Goal: Task Accomplishment & Management: Manage account settings

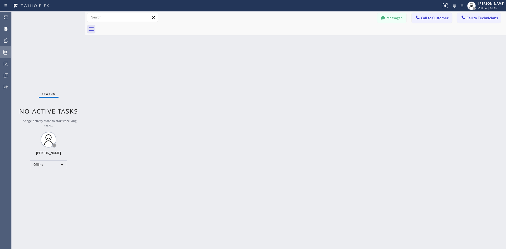
click at [4, 49] on icon at bounding box center [6, 52] width 6 height 6
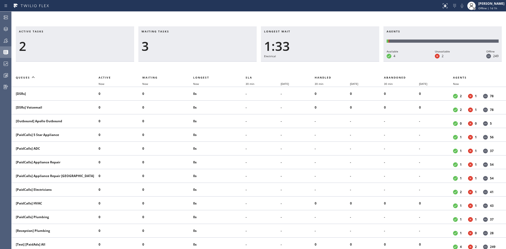
click at [6, 41] on icon at bounding box center [6, 40] width 6 height 6
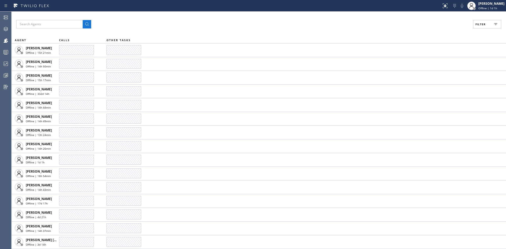
drag, startPoint x: 487, startPoint y: 25, endPoint x: 484, endPoint y: 29, distance: 5.3
click at [487, 25] on button "Filter" at bounding box center [487, 24] width 28 height 8
click at [437, 62] on label "Available" at bounding box center [467, 62] width 69 height 4
click at [433, 62] on input "Available" at bounding box center [430, 62] width 6 height 6
checkbox input "true"
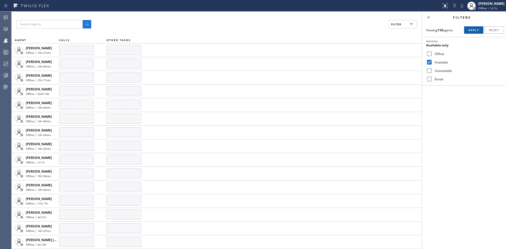
click at [475, 29] on span "Apply" at bounding box center [474, 30] width 11 height 4
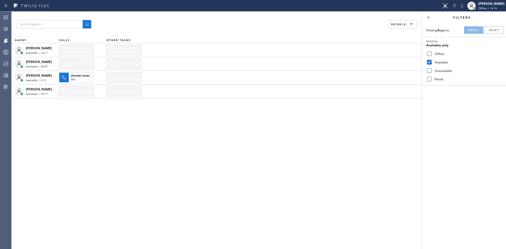
click at [407, 130] on div "Filter (1) AGENT CALLS OTHER TASKS Davit Jabakhidze Available | 14:11 Esmael Ja…" at bounding box center [217, 131] width 410 height 238
click at [6, 50] on rect at bounding box center [6, 52] width 4 height 4
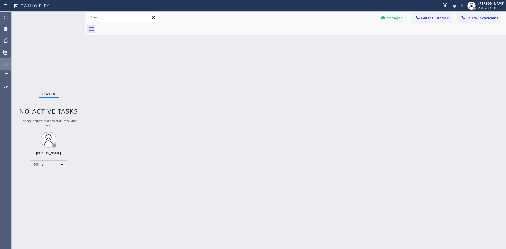
click at [7, 61] on icon at bounding box center [6, 64] width 6 height 6
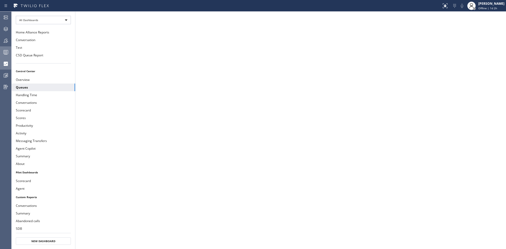
click at [3, 56] on div at bounding box center [6, 52] width 12 height 11
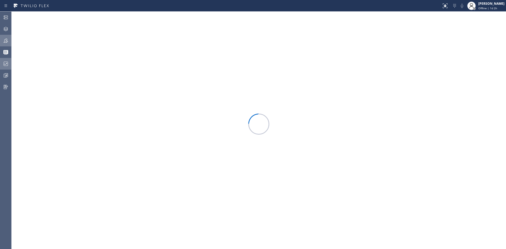
click at [4, 44] on div at bounding box center [6, 40] width 12 height 11
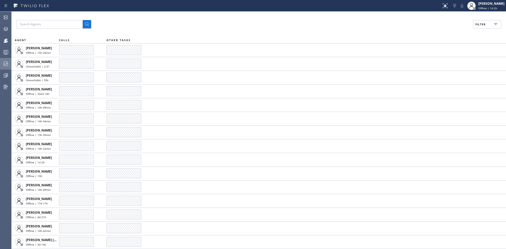
drag, startPoint x: 482, startPoint y: 25, endPoint x: 471, endPoint y: 37, distance: 16.8
click at [482, 25] on span "Filter" at bounding box center [481, 24] width 10 height 4
click at [439, 60] on label "Available" at bounding box center [467, 62] width 69 height 4
click at [433, 60] on input "Available" at bounding box center [430, 62] width 6 height 6
checkbox input "true"
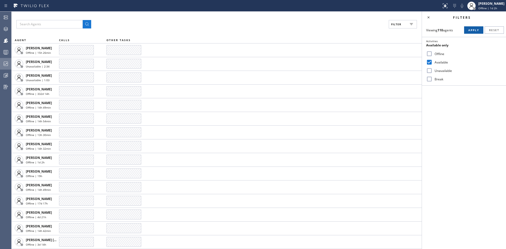
click at [471, 29] on span "Apply" at bounding box center [474, 30] width 11 height 4
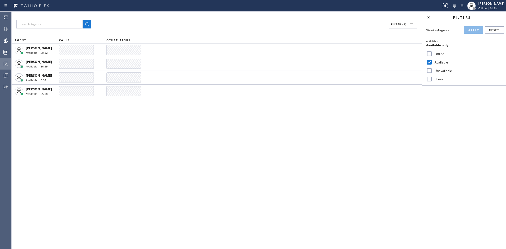
drag, startPoint x: 145, startPoint y: 137, endPoint x: 140, endPoint y: 139, distance: 5.4
click at [145, 137] on div "Filter (1) AGENT CALLS OTHER TASKS Davit Jabakhidze Available | 20:32 Esmael Ja…" at bounding box center [217, 131] width 410 height 238
click at [70, 136] on div "Filter (1) AGENT CALLS OTHER TASKS Davit Jabakhidze Available | 20:49 Esmael Ja…" at bounding box center [217, 131] width 410 height 238
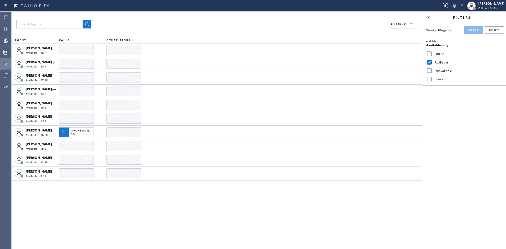
drag, startPoint x: 77, startPoint y: 222, endPoint x: 78, endPoint y: 215, distance: 6.4
click at [77, 222] on div "Filter (1) AGENT CALLS OTHER TASKS Anton Ostapov Available | 1:07 Ashley Barbie…" at bounding box center [217, 131] width 410 height 238
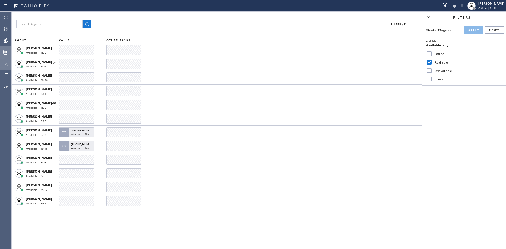
drag, startPoint x: 8, startPoint y: 50, endPoint x: 10, endPoint y: 58, distance: 7.6
click at [8, 50] on icon at bounding box center [6, 52] width 6 height 6
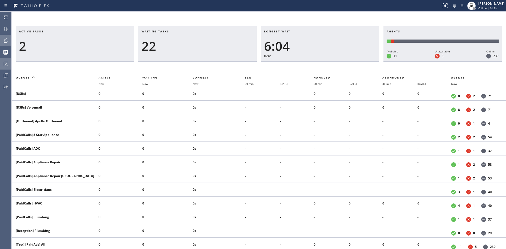
click at [7, 37] on div at bounding box center [6, 40] width 12 height 11
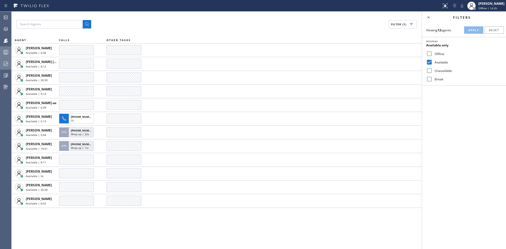
click at [7, 52] on icon at bounding box center [6, 52] width 6 height 6
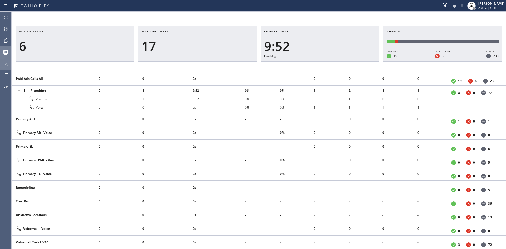
scroll to position [477, 0]
click at [220, 74] on li "0s" at bounding box center [219, 78] width 52 height 8
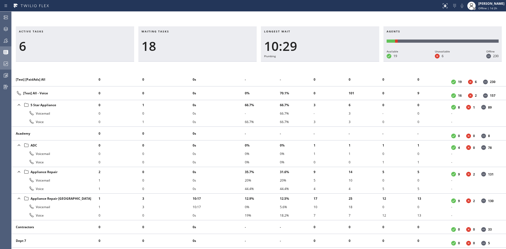
scroll to position [213, 0]
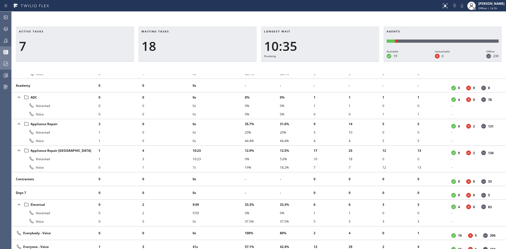
click at [121, 16] on div "Active tasks 7 Waiting tasks 18 Longest wait 10:35 Plumbing Agents Available 19…" at bounding box center [259, 131] width 495 height 238
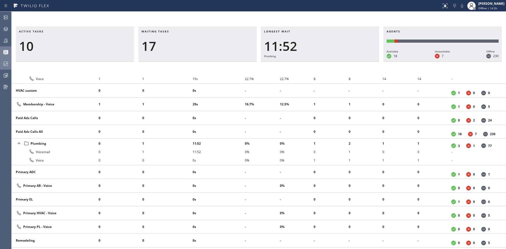
scroll to position [424, 0]
click at [9, 64] on div at bounding box center [6, 64] width 12 height 6
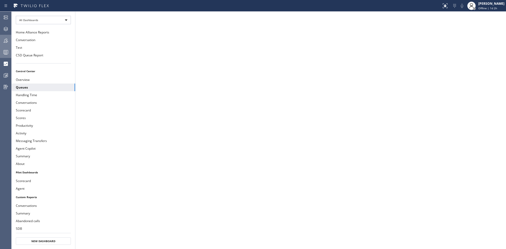
click at [4, 39] on icon at bounding box center [6, 40] width 6 height 6
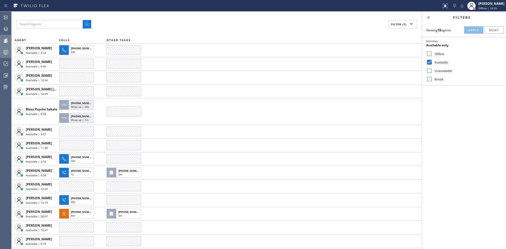
click at [6, 54] on rect at bounding box center [6, 52] width 4 height 4
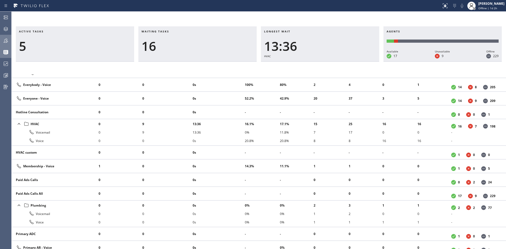
scroll to position [369, 0]
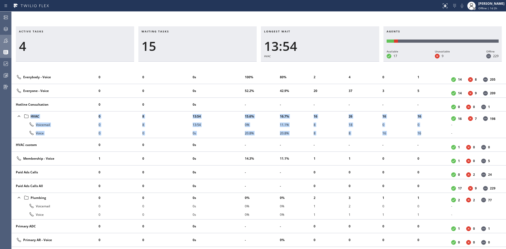
drag, startPoint x: 423, startPoint y: 133, endPoint x: 18, endPoint y: 115, distance: 405.0
click at [18, 115] on tr "HVAC Voicemail Voice 0 0 0 8 8 0 13:54 13:54 0s 15.6% 0% 20.8% 16.7% 11.1% 20.8…" at bounding box center [259, 125] width 495 height 27
click at [145, 123] on li "4" at bounding box center [167, 125] width 50 height 8
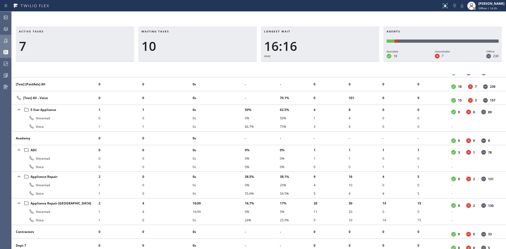
scroll to position [134, 0]
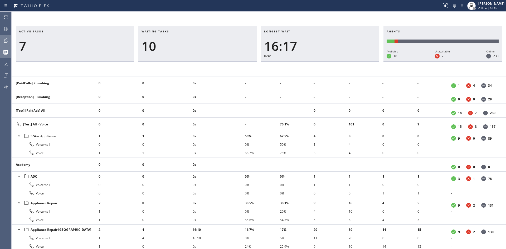
click at [7, 42] on icon at bounding box center [6, 41] width 4 height 4
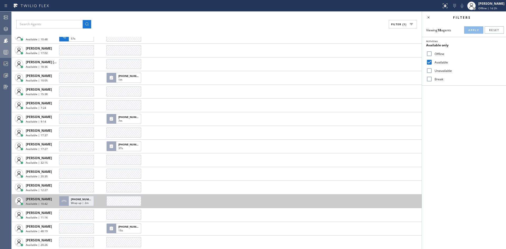
scroll to position [41, 0]
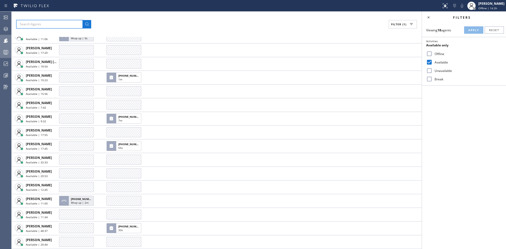
click at [37, 24] on input "text" at bounding box center [49, 24] width 66 height 8
paste input "oleksiy.d@homealliance.com"
click at [86, 24] on icon at bounding box center [87, 24] width 6 height 6
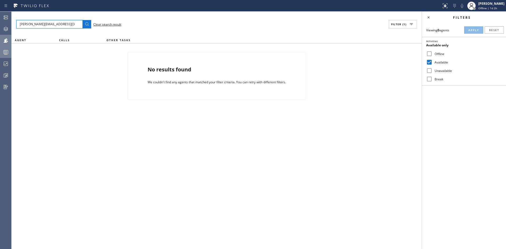
drag, startPoint x: 32, startPoint y: 23, endPoint x: 80, endPoint y: 28, distance: 48.8
click at [80, 28] on input "oleksiy.d@homealliance.com" at bounding box center [49, 24] width 66 height 8
click at [85, 25] on icon at bounding box center [87, 24] width 6 height 6
drag, startPoint x: 30, startPoint y: 25, endPoint x: 61, endPoint y: 32, distance: 31.9
click at [45, 30] on div "oleksiy.d Clear search result Filter (1) AGENT CALLS OTHER TASKS No results fou…" at bounding box center [217, 131] width 410 height 238
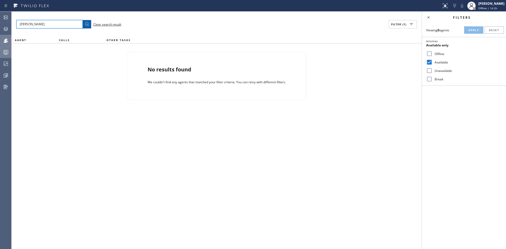
type input "oleksiy"
drag, startPoint x: 85, startPoint y: 26, endPoint x: 82, endPoint y: 30, distance: 4.9
click at [85, 26] on icon at bounding box center [87, 24] width 6 height 6
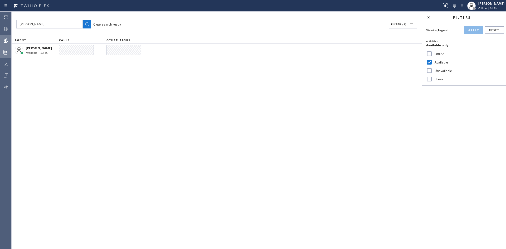
click at [309, 143] on div "oleksiy Clear search result Filter (1) AGENT CALLS OTHER TASKS Oleksiy Dmitriev…" at bounding box center [217, 131] width 410 height 238
drag, startPoint x: 72, startPoint y: 23, endPoint x: 54, endPoint y: 27, distance: 19.0
click at [21, 17] on div "oleksiy Clear search result Filter (1) AGENT CALLS OTHER TASKS Oleksiy Dmitriev…" at bounding box center [217, 131] width 410 height 238
drag, startPoint x: 112, startPoint y: 24, endPoint x: 116, endPoint y: 40, distance: 16.4
click at [111, 24] on span "Clear search result" at bounding box center [107, 24] width 28 height 4
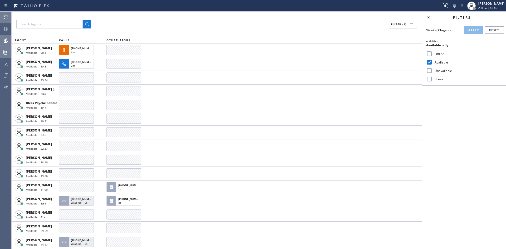
click at [2, 18] on div at bounding box center [6, 17] width 12 height 6
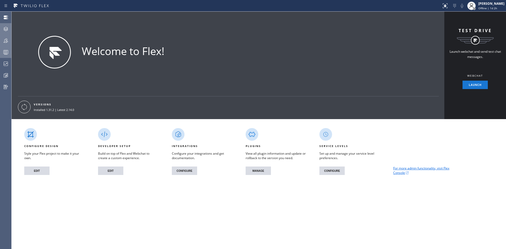
click at [5, 29] on icon at bounding box center [6, 29] width 4 height 4
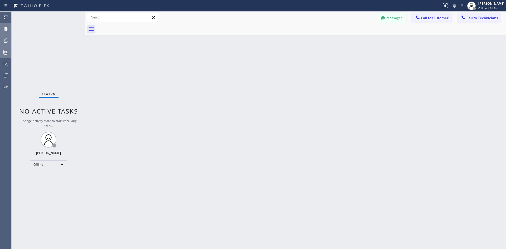
click at [7, 37] on div at bounding box center [6, 40] width 12 height 11
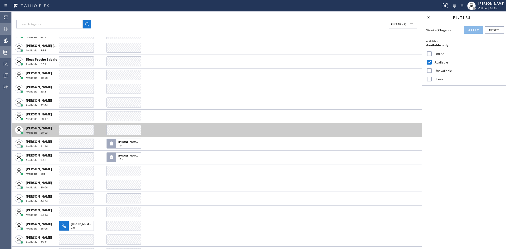
scroll to position [82, 0]
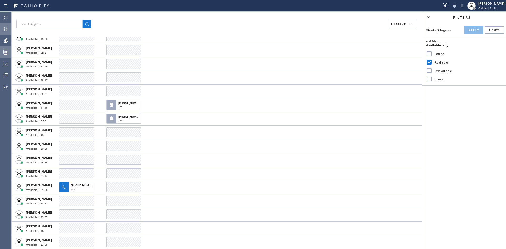
click at [6, 54] on rect at bounding box center [6, 52] width 4 height 4
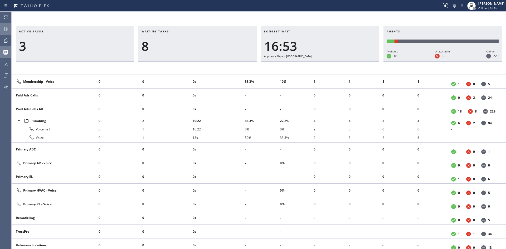
scroll to position [437, 0]
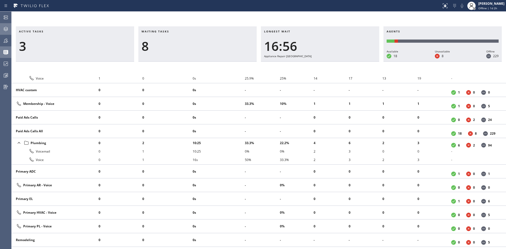
click at [265, 20] on div "Active tasks 3 Waiting tasks 8 Longest wait 16:56 Appliance Repair High End Age…" at bounding box center [259, 131] width 495 height 238
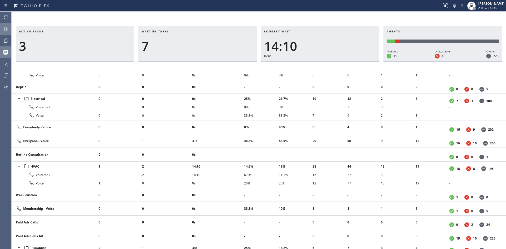
scroll to position [332, 0]
drag, startPoint x: 458, startPoint y: 169, endPoint x: 450, endPoint y: 170, distance: 7.7
click at [450, 170] on div "18 8 195" at bounding box center [472, 169] width 44 height 5
drag, startPoint x: 143, startPoint y: 174, endPoint x: 149, endPoint y: 177, distance: 6.1
click at [149, 177] on li "2" at bounding box center [167, 175] width 50 height 8
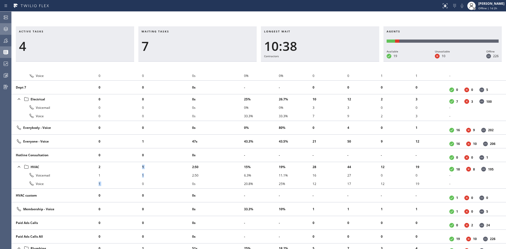
drag, startPoint x: 145, startPoint y: 177, endPoint x: 136, endPoint y: 176, distance: 9.0
click at [140, 175] on tr "HVAC Voicemail Voice 2 1 1 1 1 0 2:50 2:50 0s 15% 6.3% 20.8% 19% 11.1% 25% 28 1…" at bounding box center [259, 175] width 495 height 27
click at [150, 173] on li "1" at bounding box center [167, 175] width 50 height 8
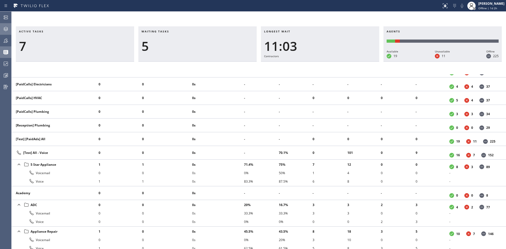
scroll to position [158, 0]
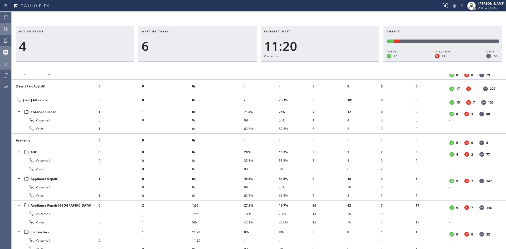
click at [3, 61] on icon at bounding box center [6, 64] width 6 height 6
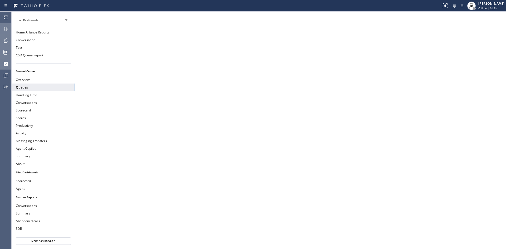
click at [7, 45] on div at bounding box center [6, 40] width 12 height 11
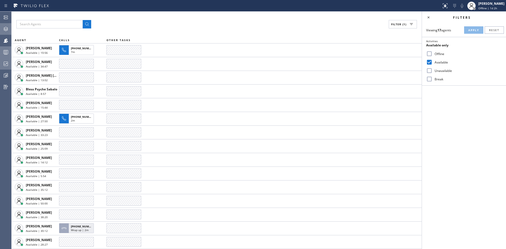
click at [5, 52] on circle at bounding box center [4, 52] width 1 height 1
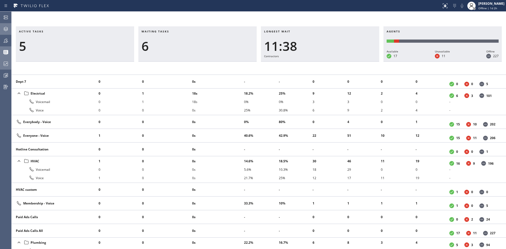
scroll to position [396, 0]
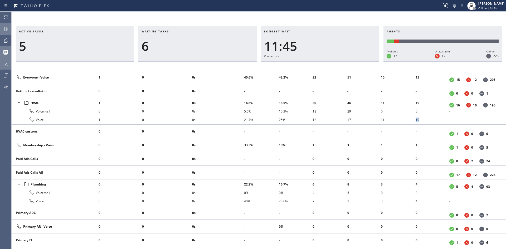
drag, startPoint x: 420, startPoint y: 121, endPoint x: 414, endPoint y: 121, distance: 5.8
click at [416, 121] on li "19" at bounding box center [433, 120] width 34 height 8
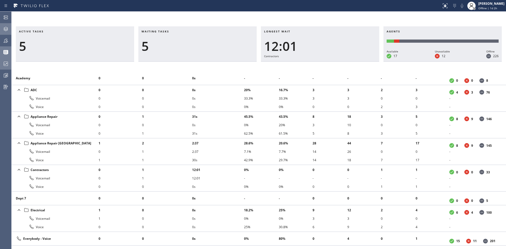
scroll to position [211, 0]
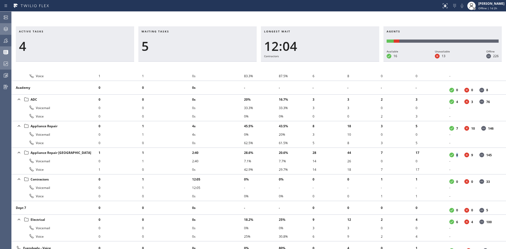
drag, startPoint x: 453, startPoint y: 156, endPoint x: 457, endPoint y: 157, distance: 4.2
click at [457, 157] on div "8 9 145" at bounding box center [471, 155] width 42 height 5
drag, startPoint x: 453, startPoint y: 153, endPoint x: 458, endPoint y: 155, distance: 5.0
click at [458, 155] on div "7 10 145" at bounding box center [472, 155] width 44 height 5
drag, startPoint x: 466, startPoint y: 156, endPoint x: 473, endPoint y: 156, distance: 7.2
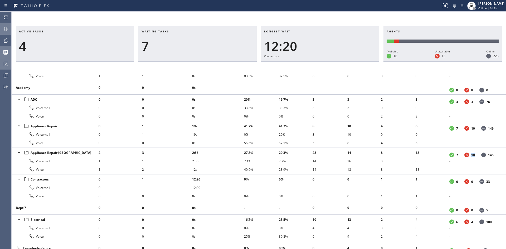
click at [473, 156] on div "7 10 145" at bounding box center [472, 155] width 44 height 5
drag, startPoint x: 421, startPoint y: 170, endPoint x: 411, endPoint y: 170, distance: 9.2
click at [411, 170] on tr "Appliance Repair High End Voicemail Voice 1 0 1 3 1 2 3:16 3:16 32s 32.4% 14.3%…" at bounding box center [259, 161] width 495 height 27
click at [419, 171] on li "18" at bounding box center [433, 169] width 34 height 8
drag, startPoint x: 146, startPoint y: 170, endPoint x: 143, endPoint y: 171, distance: 2.9
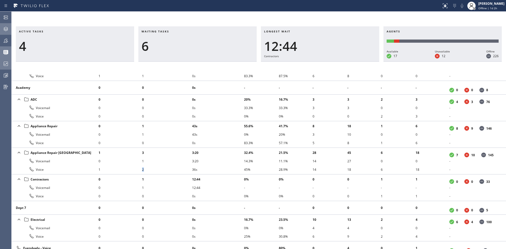
click at [143, 171] on li "2" at bounding box center [167, 169] width 50 height 8
click at [426, 139] on li "6" at bounding box center [433, 143] width 34 height 8
drag, startPoint x: 456, startPoint y: 128, endPoint x: 454, endPoint y: 128, distance: 2.8
click at [457, 128] on dd "16" at bounding box center [459, 128] width 4 height 4
drag, startPoint x: 457, startPoint y: 157, endPoint x: 451, endPoint y: 156, distance: 5.9
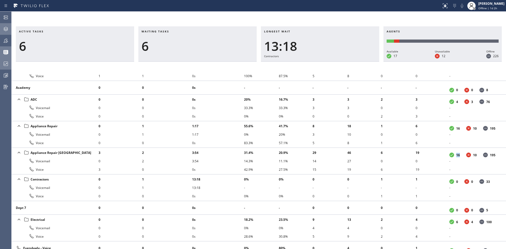
click at [451, 156] on div "16 10 195" at bounding box center [473, 155] width 46 height 5
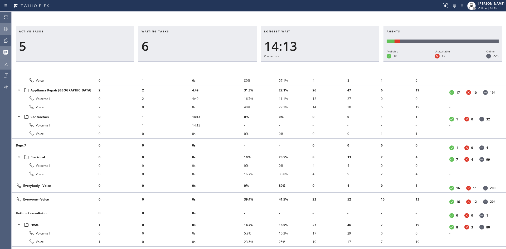
scroll to position [332, 0]
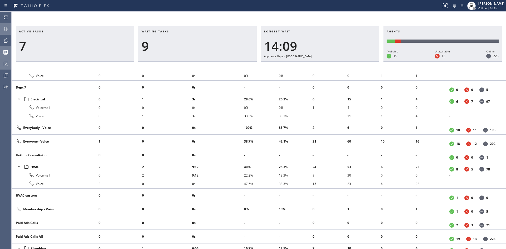
drag, startPoint x: 340, startPoint y: 19, endPoint x: 337, endPoint y: 26, distance: 7.9
click at [340, 19] on div "Active tasks 7 Waiting tasks 9 Longest wait 14:09 Appliance Repair High End Age…" at bounding box center [259, 131] width 495 height 238
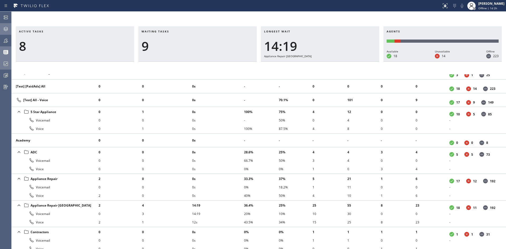
scroll to position [205, 0]
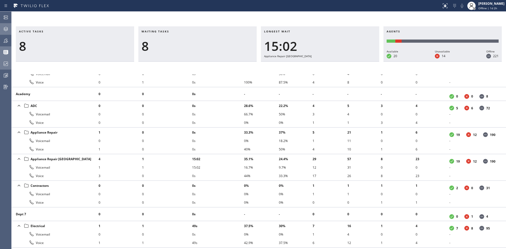
click at [338, 34] on h3 "Longest wait" at bounding box center [320, 34] width 112 height 8
click at [334, 40] on div "11:46" at bounding box center [320, 46] width 112 height 15
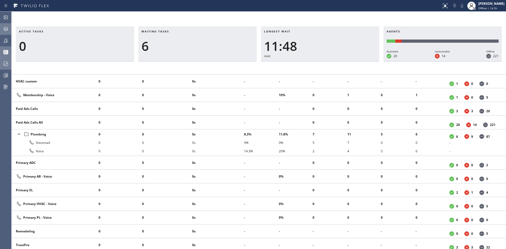
scroll to position [490, 0]
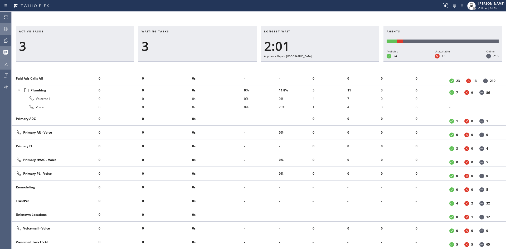
click at [328, 21] on div "Active tasks 3 Waiting tasks 3 Longest wait 2:01 Appliance Repair High End Agen…" at bounding box center [259, 131] width 495 height 238
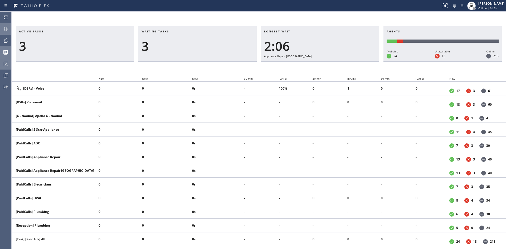
scroll to position [0, 0]
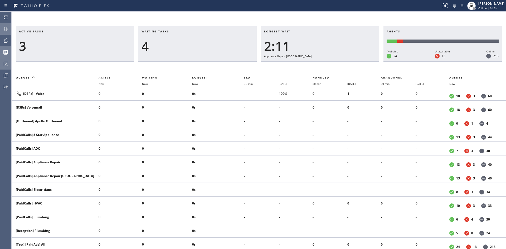
click at [94, 22] on div "Active tasks 3 Waiting tasks 4 Longest wait 2:11 Appliance Repair High End Agen…" at bounding box center [259, 131] width 495 height 238
drag, startPoint x: 342, startPoint y: 44, endPoint x: 318, endPoint y: 88, distance: 50.1
click at [342, 44] on div "3:10" at bounding box center [320, 46] width 112 height 15
click at [1, 38] on div at bounding box center [6, 40] width 12 height 6
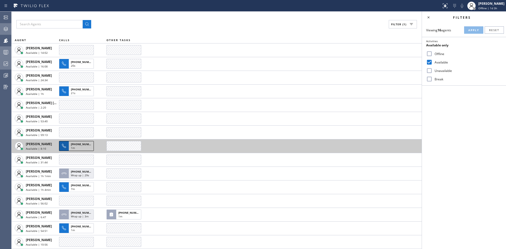
click at [86, 149] on div "1m" at bounding box center [81, 148] width 21 height 5
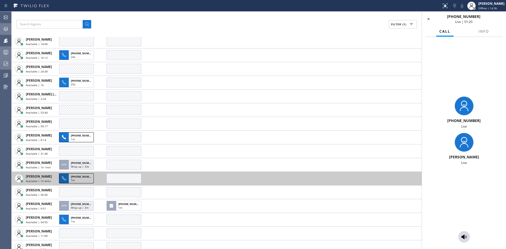
scroll to position [14, 0]
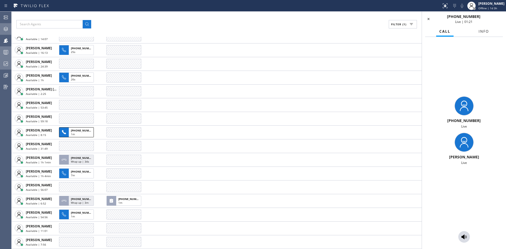
click at [479, 34] on button "Info" at bounding box center [484, 31] width 17 height 10
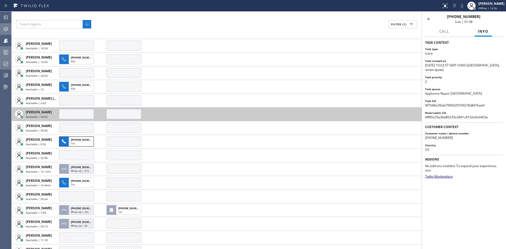
scroll to position [0, 0]
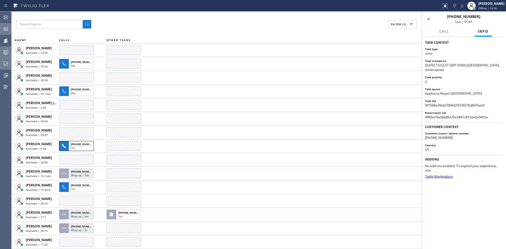
click at [3, 32] on icon at bounding box center [6, 29] width 6 height 6
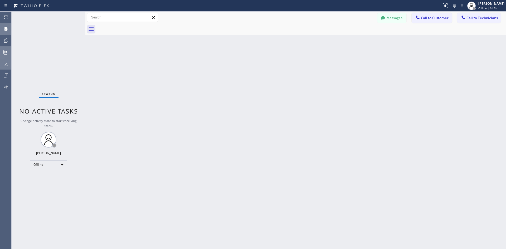
click at [6, 52] on icon at bounding box center [6, 52] width 6 height 6
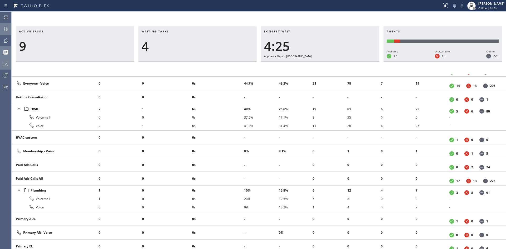
scroll to position [448, 0]
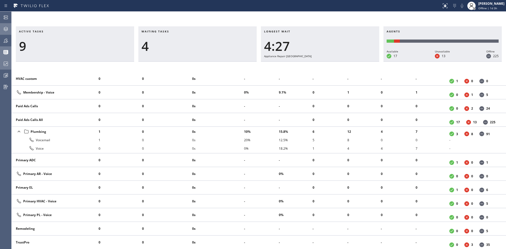
click at [0, 32] on div at bounding box center [6, 29] width 12 height 6
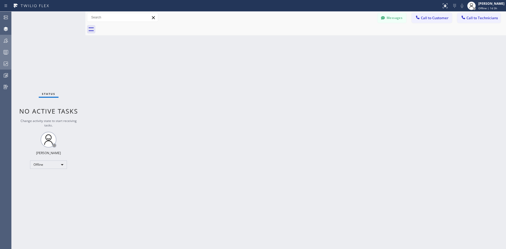
click at [7, 40] on icon at bounding box center [6, 40] width 6 height 6
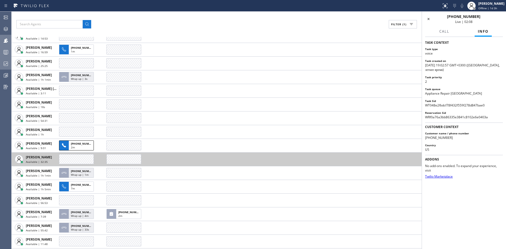
scroll to position [27, 0]
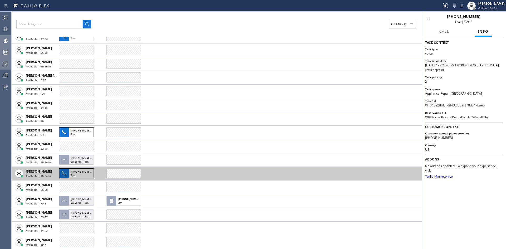
click at [64, 173] on icon at bounding box center [64, 173] width 6 height 6
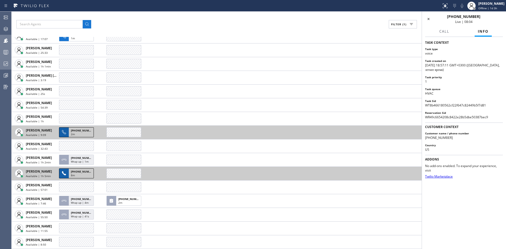
click at [73, 131] on span "+13103654034" at bounding box center [83, 131] width 24 height 4
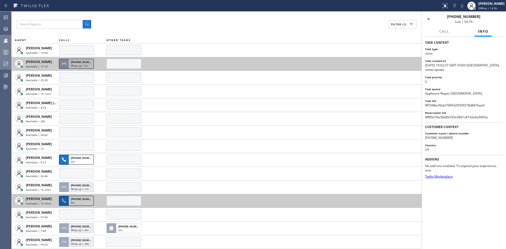
click at [75, 63] on span "+16618777538" at bounding box center [83, 62] width 24 height 4
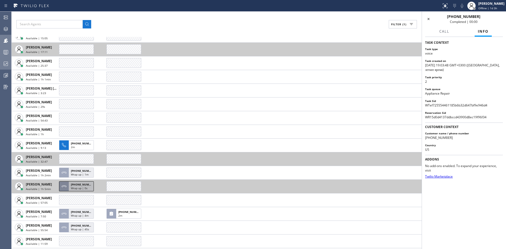
scroll to position [27, 0]
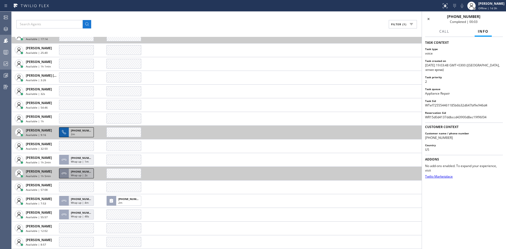
click at [79, 131] on span "+13103654034" at bounding box center [83, 131] width 24 height 4
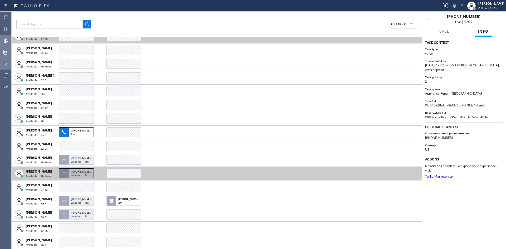
click at [76, 178] on div "Wrap up | 6s" at bounding box center [81, 176] width 21 height 5
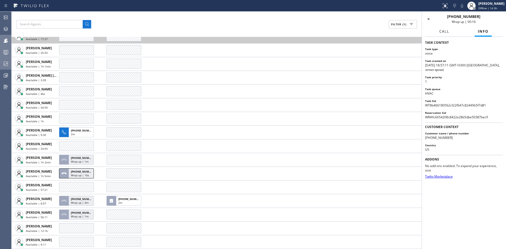
click at [439, 31] on button "Call" at bounding box center [445, 31] width 16 height 10
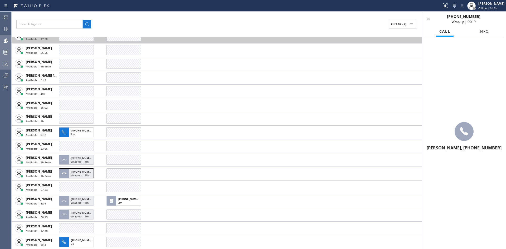
click at [479, 30] on span "Info" at bounding box center [484, 31] width 10 height 5
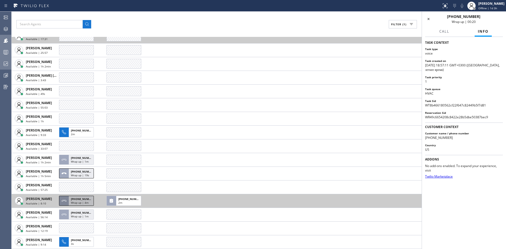
click at [73, 200] on span "+16192057452" at bounding box center [83, 199] width 24 height 4
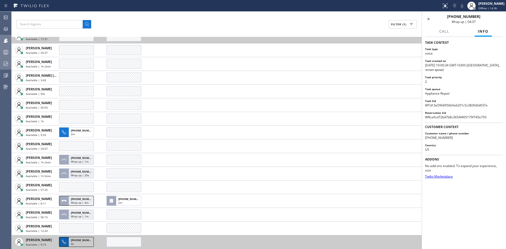
click at [82, 241] on span "+12069141601" at bounding box center [83, 240] width 24 height 4
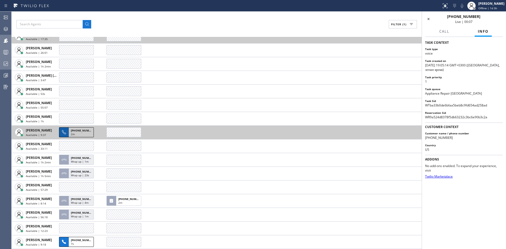
click at [74, 135] on span "2m" at bounding box center [73, 134] width 4 height 4
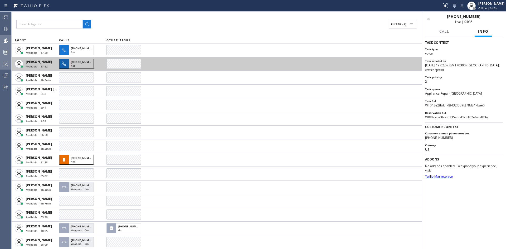
click at [77, 64] on span "+18182612160" at bounding box center [83, 62] width 24 height 4
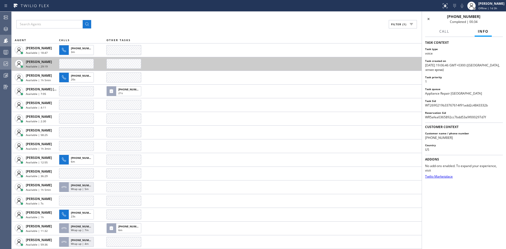
drag, startPoint x: 4, startPoint y: 53, endPoint x: 7, endPoint y: 60, distance: 7.6
click at [4, 53] on icon at bounding box center [6, 52] width 6 height 6
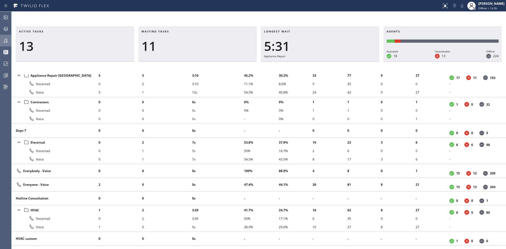
scroll to position [279, 0]
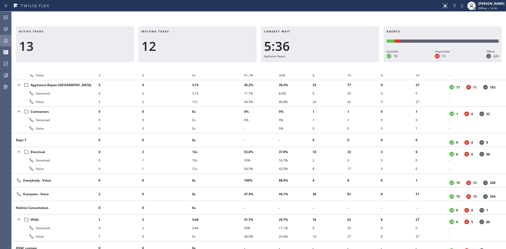
click at [4, 40] on icon at bounding box center [6, 40] width 6 height 6
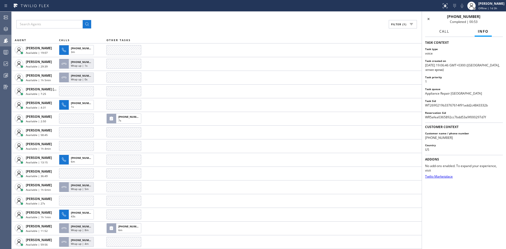
click at [449, 33] on span "Call" at bounding box center [445, 31] width 10 height 5
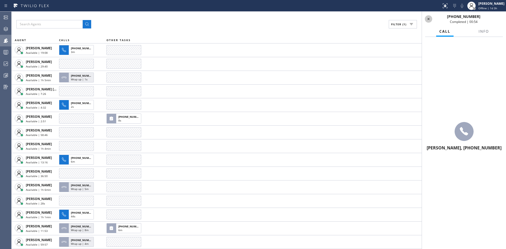
click at [428, 20] on icon at bounding box center [429, 19] width 6 height 6
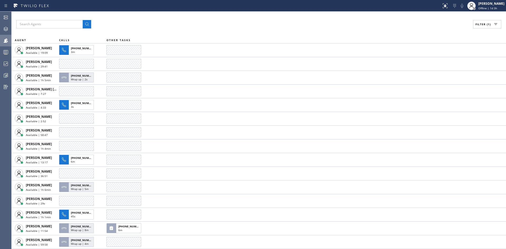
click at [486, 22] on button "Filter (1)" at bounding box center [487, 24] width 28 height 8
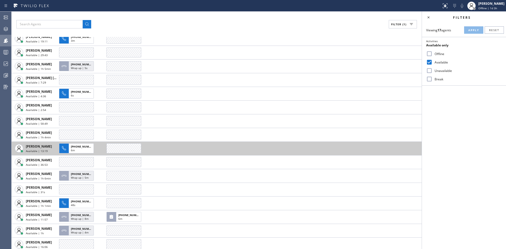
scroll to position [27, 0]
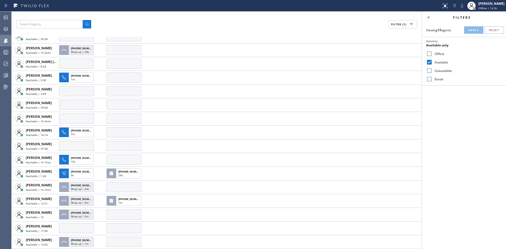
click at [120, 25] on div "Filter (1)" at bounding box center [216, 24] width 401 height 8
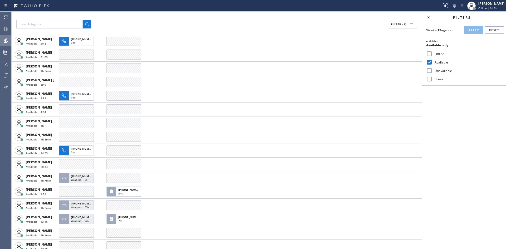
scroll to position [0, 0]
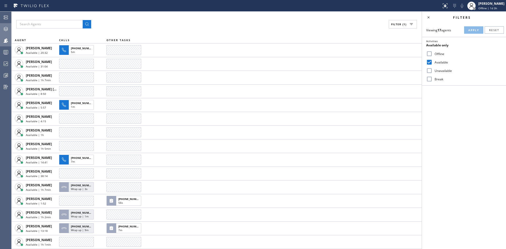
click at [4, 29] on icon at bounding box center [6, 29] width 6 height 6
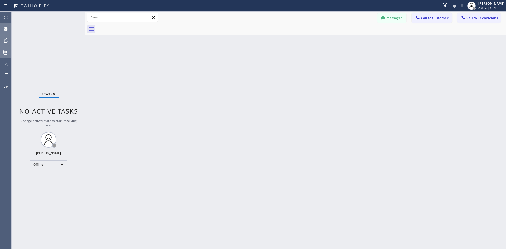
click at [8, 52] on rect at bounding box center [6, 52] width 4 height 4
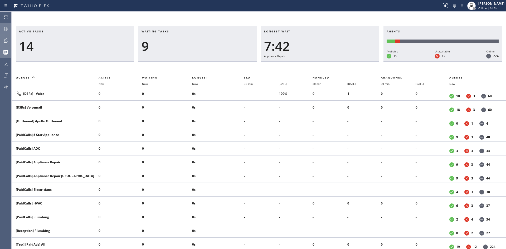
click at [217, 26] on div "Waiting tasks 9" at bounding box center [197, 43] width 118 height 35
click at [176, 68] on div "Active tasks 15 Waiting tasks 8 Longest wait 8:26 Appliance Repair Agents Avail…" at bounding box center [259, 137] width 495 height 223
click at [283, 49] on div "8:27" at bounding box center [320, 46] width 112 height 15
click at [283, 49] on div "8:28" at bounding box center [320, 46] width 112 height 15
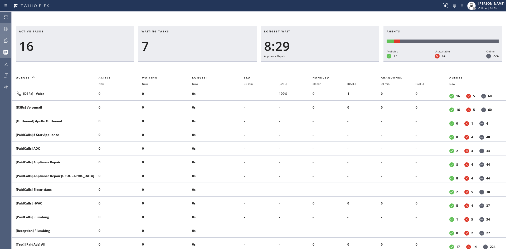
click at [145, 44] on div "7" at bounding box center [198, 46] width 112 height 15
click at [113, 22] on div "Active tasks 16 Waiting tasks 4 Longest wait 7:48 Appliance Repair High End Age…" at bounding box center [259, 131] width 495 height 238
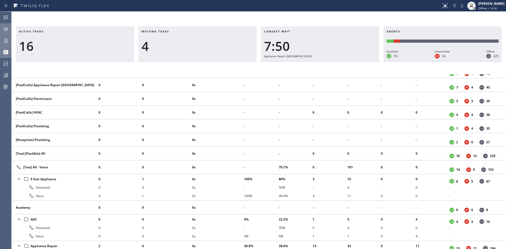
scroll to position [185, 0]
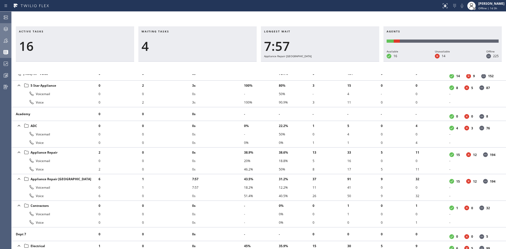
drag, startPoint x: 160, startPoint y: 17, endPoint x: 161, endPoint y: 24, distance: 6.4
click at [160, 17] on div "Active tasks 16 Waiting tasks 4 Longest wait 7:57 Appliance Repair High End Age…" at bounding box center [259, 131] width 495 height 238
click at [322, 30] on h3 "Longest wait" at bounding box center [320, 34] width 112 height 8
click at [182, 23] on div "Active tasks 14 Waiting tasks 2 Longest wait 1:11 HVAC Agents Available 15 Unav…" at bounding box center [259, 131] width 495 height 238
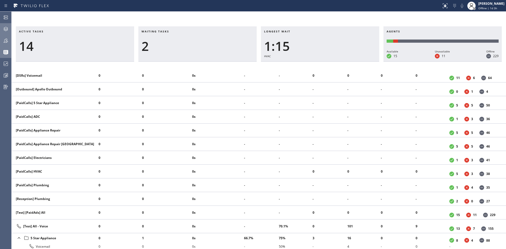
scroll to position [0, 0]
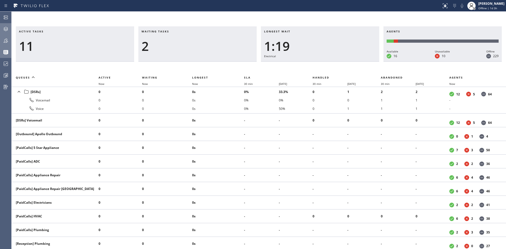
click at [180, 17] on div "Active tasks 11 Waiting tasks 2 Longest wait 1:19 Electrical Agents Available 1…" at bounding box center [259, 131] width 495 height 238
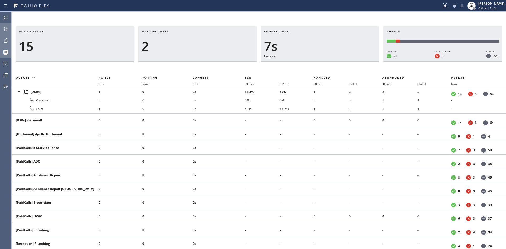
click at [1, 40] on div at bounding box center [6, 40] width 12 height 6
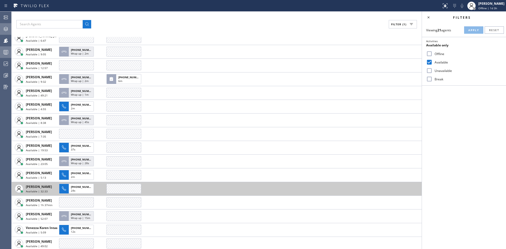
scroll to position [82, 0]
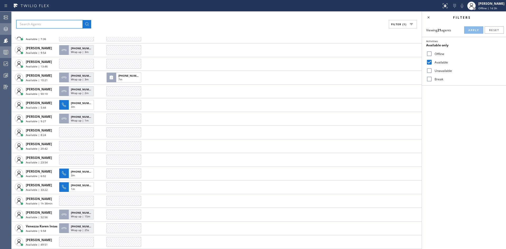
click at [31, 23] on input "text" at bounding box center [49, 24] width 66 height 8
paste input "olga.galenko"
type input "olga.galenko"
click at [83, 20] on button at bounding box center [87, 24] width 8 height 8
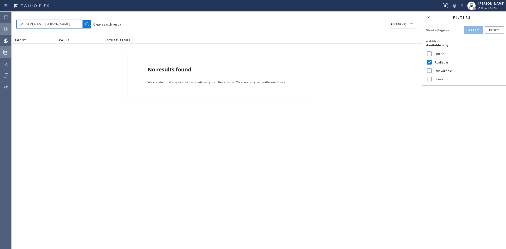
scroll to position [0, 0]
click at [440, 62] on label "Available" at bounding box center [467, 62] width 69 height 4
click at [433, 62] on input "Available" at bounding box center [430, 62] width 6 height 6
checkbox input "false"
click at [478, 27] on button "Apply" at bounding box center [473, 29] width 19 height 7
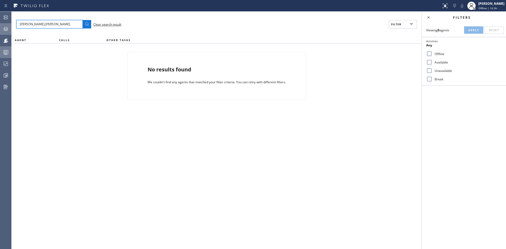
drag, startPoint x: 39, startPoint y: 23, endPoint x: 26, endPoint y: 25, distance: 13.1
click at [26, 25] on input "olga.galenko" at bounding box center [49, 24] width 66 height 8
type input "olga"
click at [83, 20] on button at bounding box center [87, 24] width 8 height 8
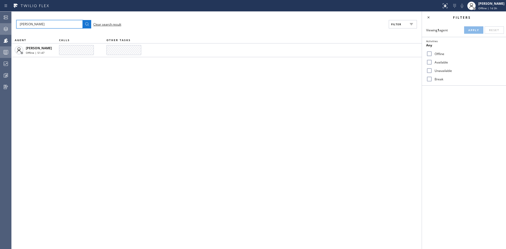
drag, startPoint x: 32, startPoint y: 26, endPoint x: 2, endPoint y: 31, distance: 31.0
click at [0, 31] on div "Admin Agent Desktop Teams Queues Stats Dashboards Analyze Questionnaires Status…" at bounding box center [253, 131] width 506 height 238
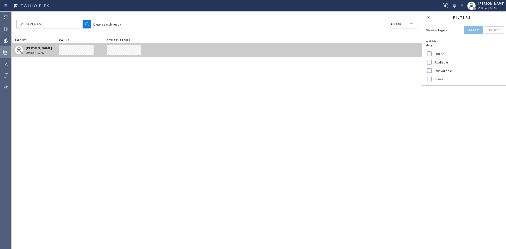
click at [40, 49] on span "Olga Gavrilova" at bounding box center [39, 48] width 26 height 4
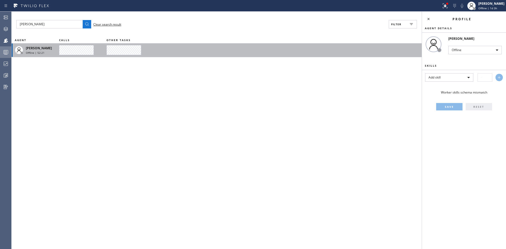
click at [36, 51] on span "Offline | 52:21" at bounding box center [35, 53] width 19 height 4
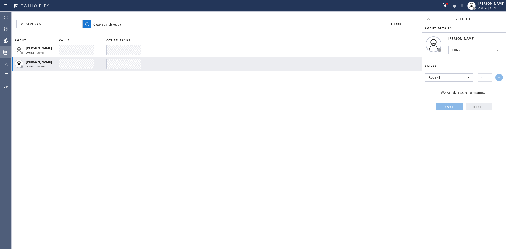
click at [352, 22] on div "olga Clear search result Filter" at bounding box center [216, 24] width 401 height 8
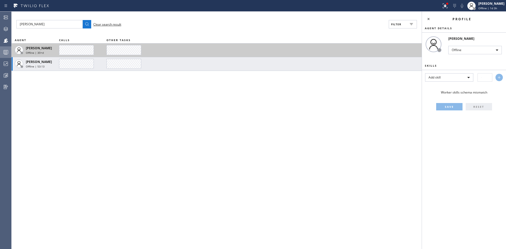
click at [45, 51] on div "Offline | 30+d" at bounding box center [42, 53] width 32 height 4
